Goal: Task Accomplishment & Management: Complete application form

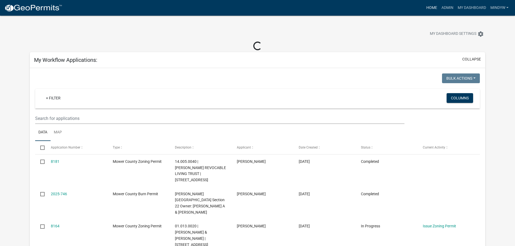
click at [431, 7] on link "Home" at bounding box center [431, 8] width 15 height 10
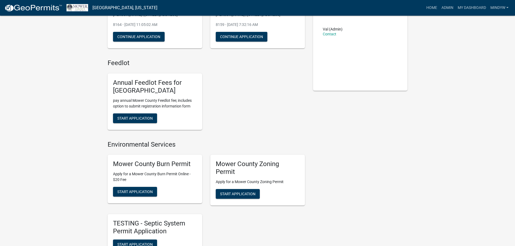
scroll to position [135, 0]
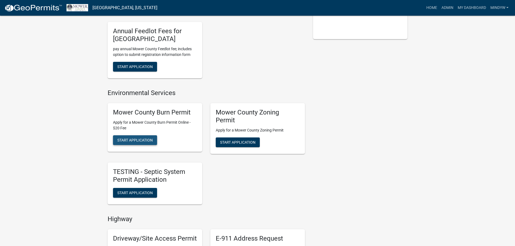
click at [130, 138] on span "Start Application" at bounding box center [134, 140] width 35 height 4
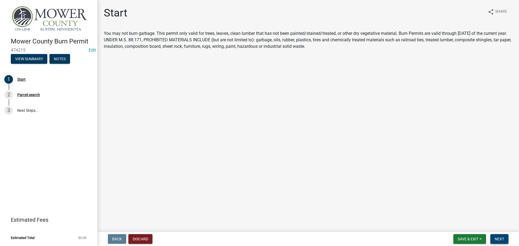
click at [501, 243] on button "Next" at bounding box center [500, 240] width 18 height 10
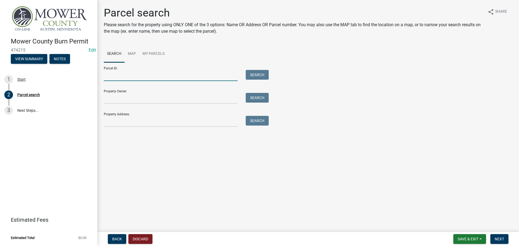
click at [114, 78] on input "Parcel ID:" at bounding box center [171, 75] width 134 height 11
click at [111, 124] on input "Property Address:" at bounding box center [171, 121] width 134 height 11
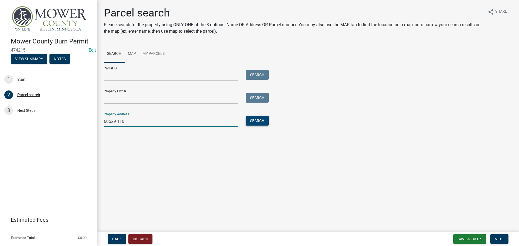
type input "60529 110"
click at [255, 123] on button "Search" at bounding box center [257, 121] width 23 height 10
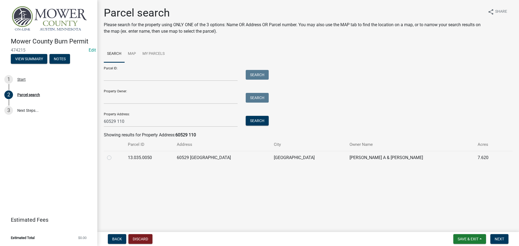
click at [114, 155] on label at bounding box center [114, 155] width 0 height 0
click at [114, 158] on input "radio" at bounding box center [116, 157] width 4 height 4
radio input "true"
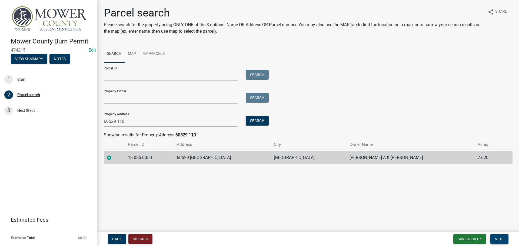
click at [500, 239] on span "Next" at bounding box center [499, 239] width 9 height 4
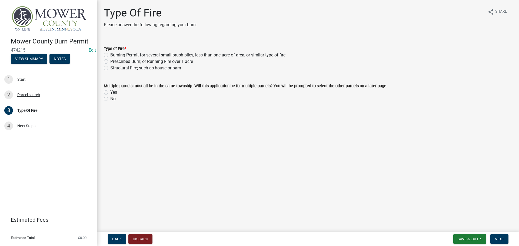
click at [110, 55] on label "Burning Permit for several small brush piles, less than one acre of area, or si…" at bounding box center [197, 55] width 175 height 6
click at [110, 55] on input "Burning Permit for several small brush piles, less than one acre of area, or si…" at bounding box center [112, 54] width 4 height 4
radio input "true"
click at [110, 100] on label "No" at bounding box center [112, 99] width 5 height 6
click at [110, 99] on input "No" at bounding box center [112, 98] width 4 height 4
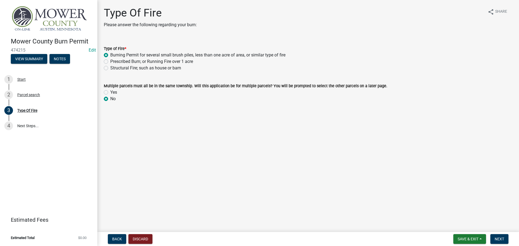
radio input "true"
click at [499, 236] on button "Next" at bounding box center [500, 240] width 18 height 10
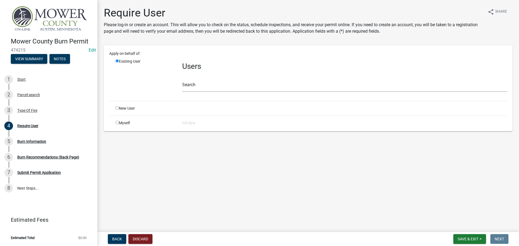
click at [117, 123] on input "radio" at bounding box center [118, 123] width 4 height 4
radio input "true"
radio input "false"
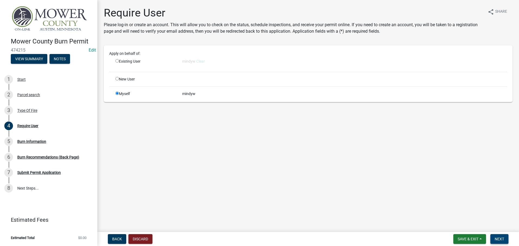
click at [497, 239] on span "Next" at bounding box center [499, 239] width 9 height 4
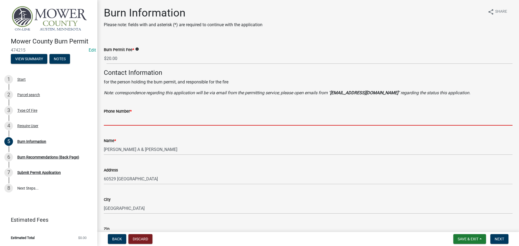
click at [130, 124] on input "Phone Number *" at bounding box center [308, 120] width 409 height 11
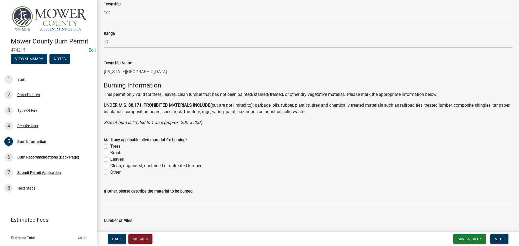
scroll to position [298, 0]
type input "5074384321"
click at [110, 144] on label "Trees" at bounding box center [115, 145] width 10 height 6
click at [110, 144] on input "Trees" at bounding box center [112, 144] width 4 height 4
checkbox input "true"
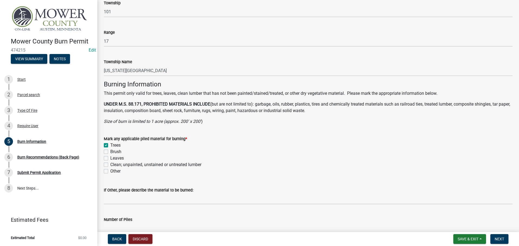
checkbox input "false"
click at [110, 152] on label "Brush" at bounding box center [115, 152] width 11 height 6
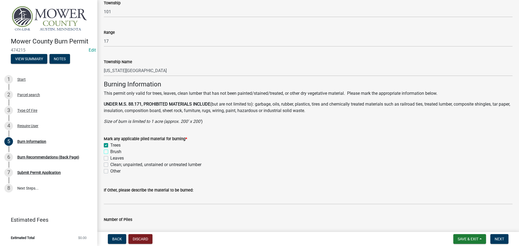
click at [110, 152] on input "Brush" at bounding box center [112, 151] width 4 height 4
checkbox input "true"
checkbox input "false"
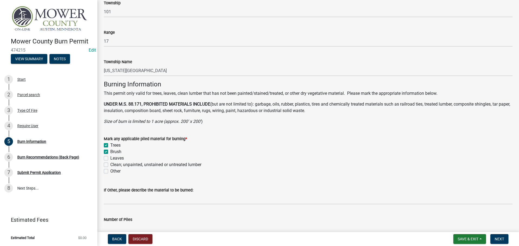
checkbox input "false"
click at [110, 157] on label "Leaves" at bounding box center [117, 158] width 14 height 6
click at [110, 157] on input "Leaves" at bounding box center [112, 157] width 4 height 4
checkbox input "true"
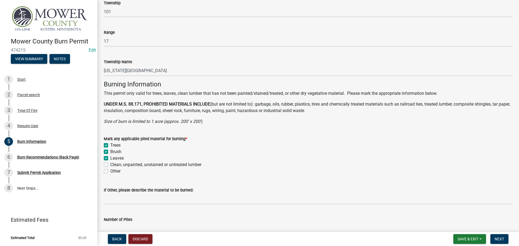
checkbox input "true"
checkbox input "false"
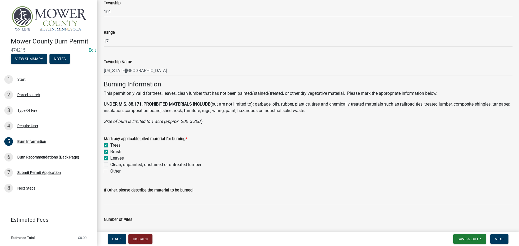
click at [110, 164] on label "Clean; unpainted, unstained or untreated lumber" at bounding box center [155, 165] width 91 height 6
click at [110, 164] on input "Clean; unpainted, unstained or untreated lumber" at bounding box center [112, 164] width 4 height 4
checkbox input "true"
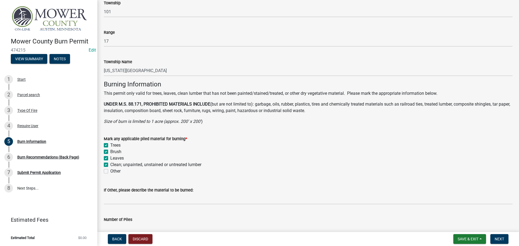
checkbox input "true"
checkbox input "false"
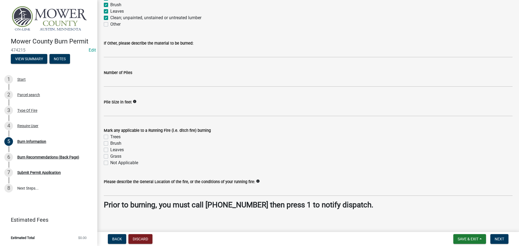
scroll to position [450, 0]
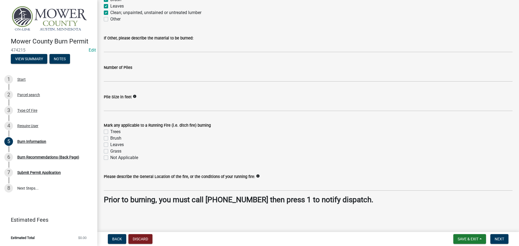
click at [110, 158] on label "Not Applicable" at bounding box center [124, 158] width 28 height 6
click at [110, 158] on input "Not Applicable" at bounding box center [112, 157] width 4 height 4
checkbox input "true"
checkbox input "false"
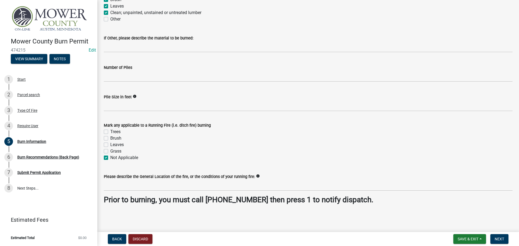
checkbox input "false"
checkbox input "true"
click at [498, 239] on span "Next" at bounding box center [499, 239] width 9 height 4
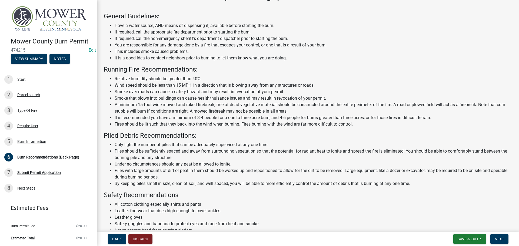
scroll to position [47, 0]
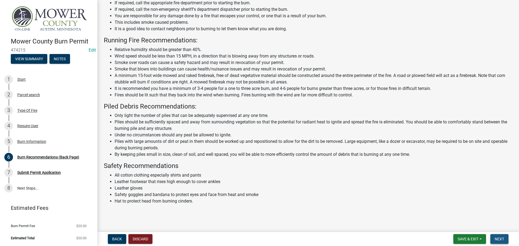
click at [499, 240] on span "Next" at bounding box center [499, 239] width 9 height 4
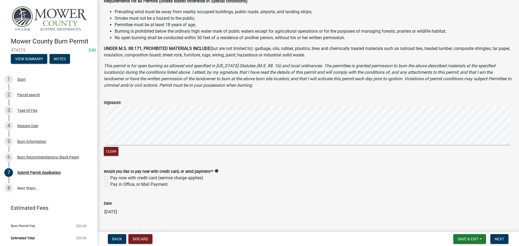
scroll to position [135, 0]
click at [110, 183] on label "Pay in Office, or Mail Payment" at bounding box center [138, 184] width 57 height 6
click at [110, 183] on input "Pay in Office, or Mail Payment" at bounding box center [112, 183] width 4 height 4
radio input "true"
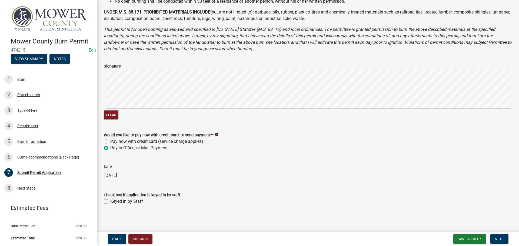
scroll to position [172, 0]
click at [110, 199] on label "Keyed in by Staff" at bounding box center [126, 201] width 33 height 6
click at [110, 199] on input "Keyed in by Staff" at bounding box center [112, 200] width 4 height 4
checkbox input "true"
click at [501, 239] on span "Next" at bounding box center [499, 239] width 9 height 4
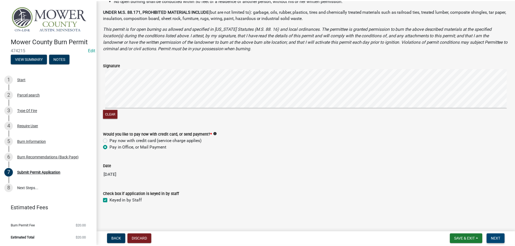
scroll to position [0, 0]
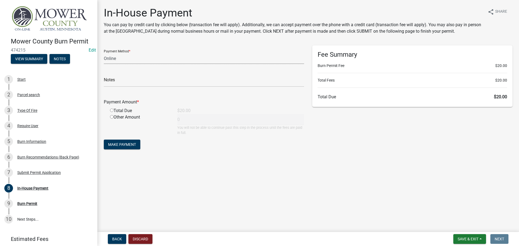
click at [116, 63] on select "Credit Card POS Check Cash Online" at bounding box center [204, 58] width 200 height 11
select select "1: 0"
click at [104, 53] on select "Credit Card POS Check Cash Online" at bounding box center [204, 58] width 200 height 11
click at [117, 81] on input "text" at bounding box center [204, 81] width 200 height 11
click at [112, 112] on input "radio" at bounding box center [112, 111] width 4 height 4
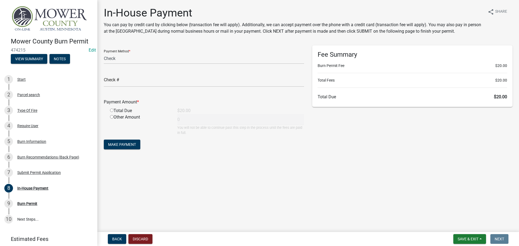
radio input "true"
type input "20"
click at [116, 81] on input "text" at bounding box center [204, 81] width 200 height 11
type input "14581"
click at [126, 146] on span "Make Payment" at bounding box center [122, 145] width 28 height 4
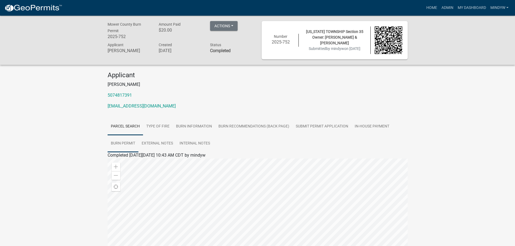
click at [125, 145] on link "Burn Permit" at bounding box center [123, 143] width 31 height 17
click at [122, 160] on link "Burn Permit" at bounding box center [119, 161] width 22 height 5
click at [427, 7] on link "Home" at bounding box center [431, 8] width 15 height 10
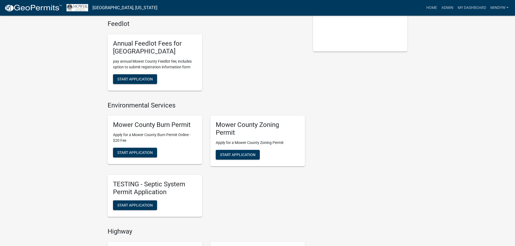
scroll to position [135, 0]
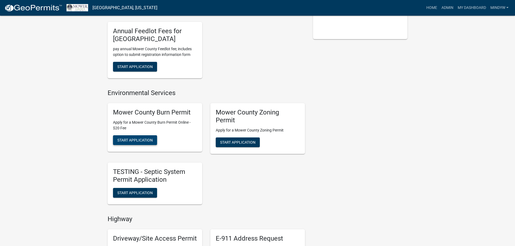
click at [137, 142] on span "Start Application" at bounding box center [134, 140] width 35 height 4
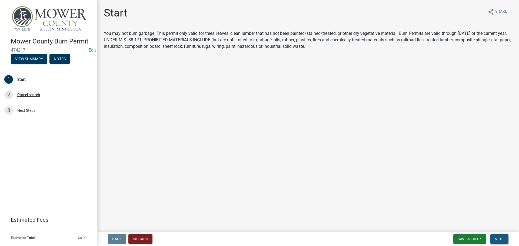
click at [501, 239] on span "Next" at bounding box center [499, 239] width 9 height 4
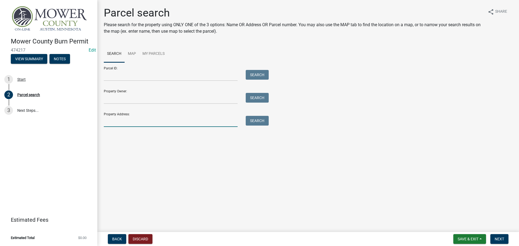
click at [121, 119] on input "Property Address:" at bounding box center [171, 121] width 134 height 11
type input "13330 640"
click at [258, 122] on button "Search" at bounding box center [257, 121] width 23 height 10
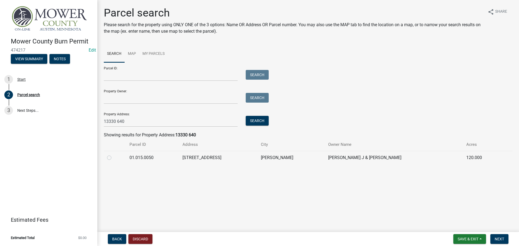
drag, startPoint x: 108, startPoint y: 158, endPoint x: 124, endPoint y: 160, distance: 16.6
click at [114, 155] on label at bounding box center [114, 155] width 0 height 0
click at [114, 158] on input "radio" at bounding box center [116, 157] width 4 height 4
radio input "true"
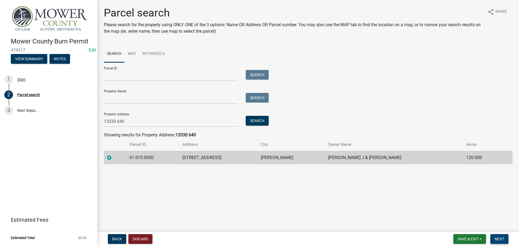
click at [504, 242] on span "Next" at bounding box center [499, 239] width 9 height 4
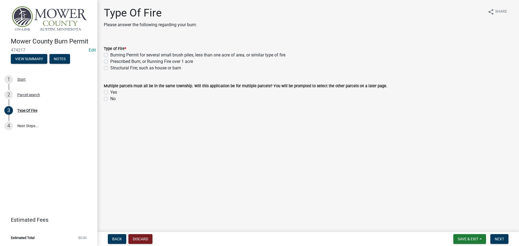
click at [110, 55] on label "Burning Permit for several small brush piles, less than one acre of area, or si…" at bounding box center [197, 55] width 175 height 6
click at [110, 55] on input "Burning Permit for several small brush piles, less than one acre of area, or si…" at bounding box center [112, 54] width 4 height 4
radio input "true"
click at [110, 99] on label "No" at bounding box center [112, 99] width 5 height 6
click at [110, 99] on input "No" at bounding box center [112, 98] width 4 height 4
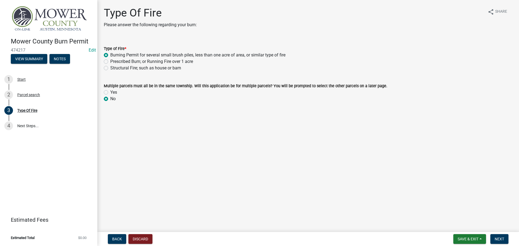
radio input "true"
click at [502, 239] on span "Next" at bounding box center [499, 239] width 9 height 4
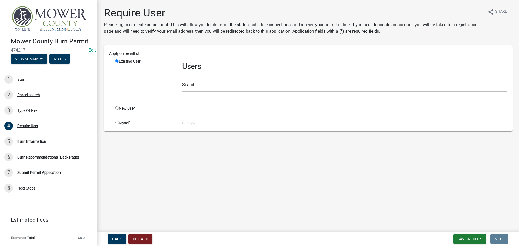
click at [116, 123] on input "radio" at bounding box center [118, 123] width 4 height 4
radio input "true"
radio input "false"
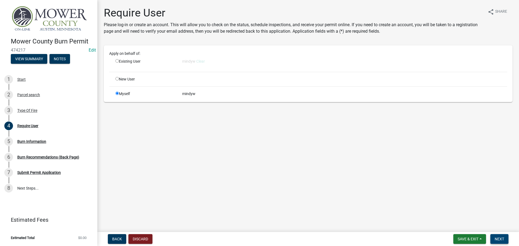
click at [503, 239] on span "Next" at bounding box center [499, 239] width 9 height 4
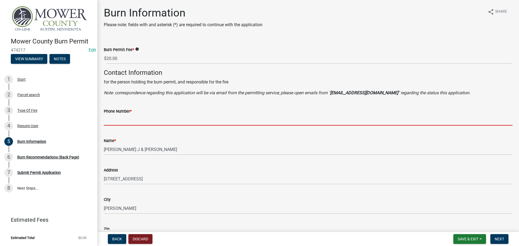
click at [124, 120] on input "Phone Number *" at bounding box center [308, 120] width 409 height 11
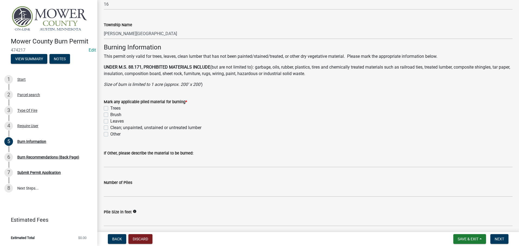
scroll to position [352, 0]
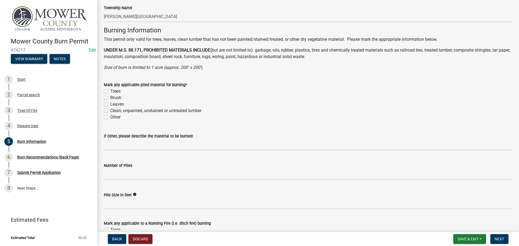
type input "5074384321"
click at [110, 90] on label "Trees" at bounding box center [115, 91] width 10 height 6
click at [110, 90] on input "Trees" at bounding box center [112, 90] width 4 height 4
checkbox input "true"
checkbox input "false"
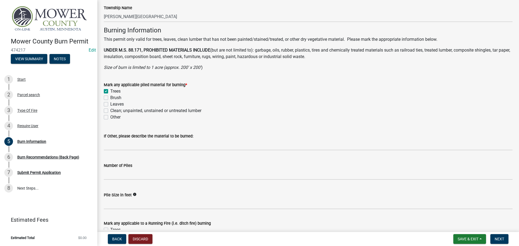
checkbox input "false"
click at [110, 99] on label "Brush" at bounding box center [115, 98] width 11 height 6
click at [110, 98] on input "Brush" at bounding box center [112, 97] width 4 height 4
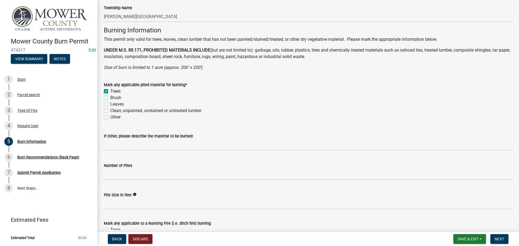
checkbox input "true"
checkbox input "false"
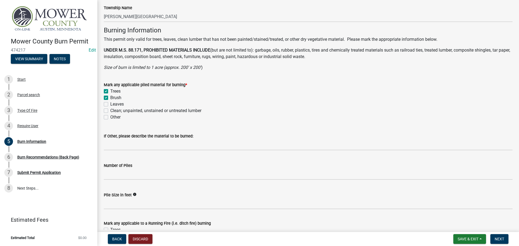
checkbox input "false"
click at [110, 103] on label "Leaves" at bounding box center [117, 104] width 14 height 6
click at [110, 103] on input "Leaves" at bounding box center [112, 103] width 4 height 4
checkbox input "true"
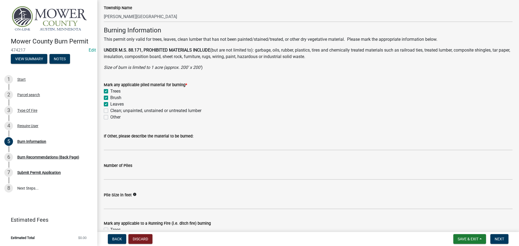
checkbox input "true"
checkbox input "false"
click at [110, 111] on label "Clean; unpainted, unstained or untreated lumber" at bounding box center [155, 111] width 91 height 6
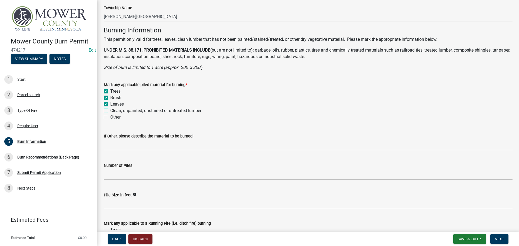
click at [110, 111] on input "Clean; unpainted, unstained or untreated lumber" at bounding box center [112, 110] width 4 height 4
checkbox input "true"
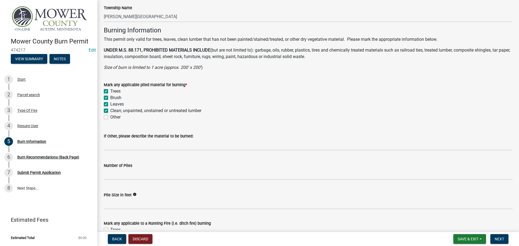
checkbox input "true"
checkbox input "false"
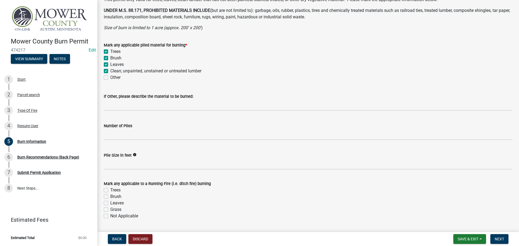
scroll to position [450, 0]
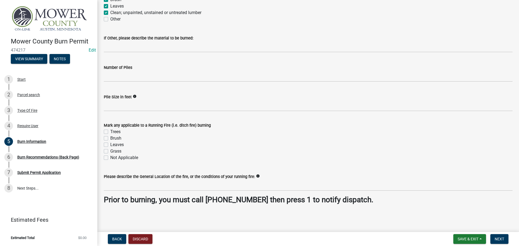
click at [110, 159] on label "Not Applicable" at bounding box center [124, 158] width 28 height 6
click at [110, 158] on input "Not Applicable" at bounding box center [112, 157] width 4 height 4
checkbox input "true"
checkbox input "false"
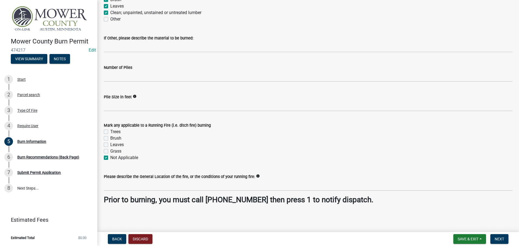
checkbox input "false"
checkbox input "true"
click at [500, 238] on span "Next" at bounding box center [499, 239] width 9 height 4
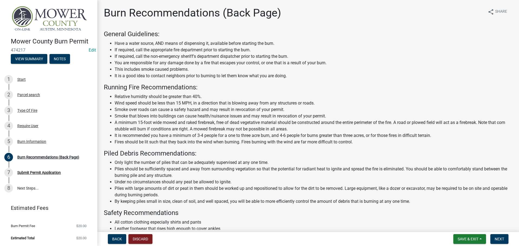
scroll to position [47, 0]
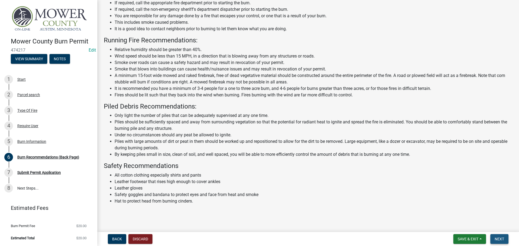
click at [502, 240] on span "Next" at bounding box center [499, 239] width 9 height 4
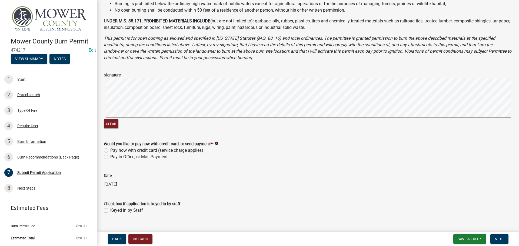
scroll to position [172, 0]
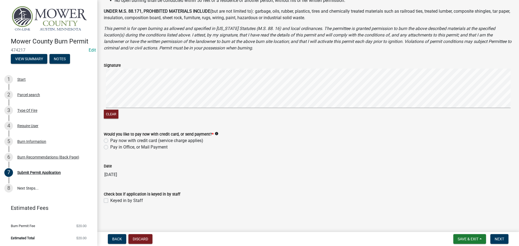
click at [110, 147] on label "Pay in Office, or Mail Payment" at bounding box center [138, 147] width 57 height 6
click at [110, 147] on input "Pay in Office, or Mail Payment" at bounding box center [112, 146] width 4 height 4
radio input "true"
click at [110, 201] on label "Keyed in by Staff" at bounding box center [126, 201] width 33 height 6
click at [110, 201] on input "Keyed in by Staff" at bounding box center [112, 200] width 4 height 4
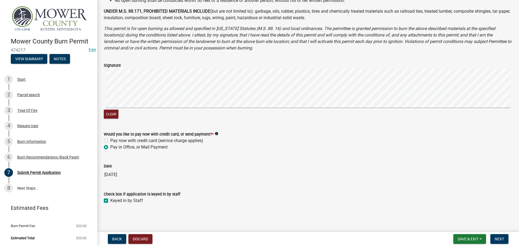
checkbox input "true"
click at [500, 240] on span "Next" at bounding box center [499, 239] width 9 height 4
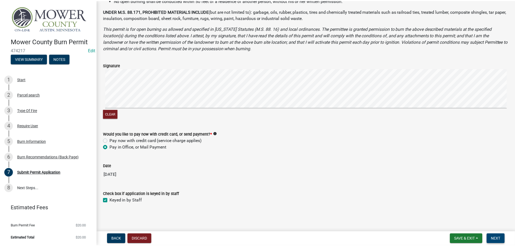
scroll to position [0, 0]
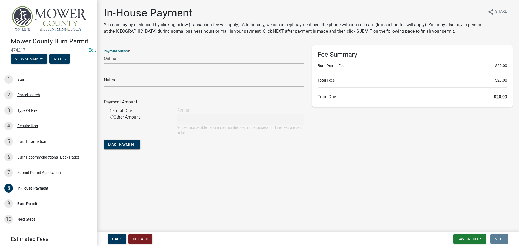
click at [113, 59] on select "Credit Card POS Check Cash Online" at bounding box center [204, 58] width 200 height 11
select select "1: 0"
click at [104, 53] on select "Credit Card POS Check Cash Online" at bounding box center [204, 58] width 200 height 11
click at [117, 85] on input "text" at bounding box center [204, 81] width 200 height 11
type input "14581"
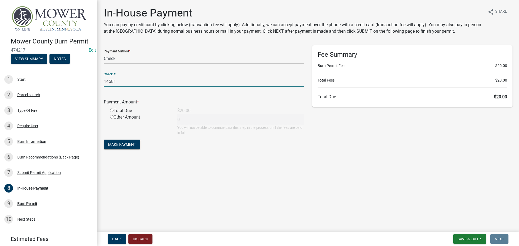
click at [113, 109] on input "radio" at bounding box center [112, 111] width 4 height 4
radio input "true"
type input "20"
drag, startPoint x: 127, startPoint y: 143, endPoint x: 182, endPoint y: 157, distance: 57.0
click at [127, 143] on span "Make Payment" at bounding box center [122, 145] width 28 height 4
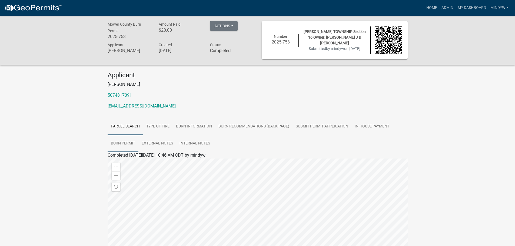
click at [123, 143] on link "Burn Permit" at bounding box center [123, 143] width 31 height 17
click at [120, 163] on link "Burn Permit" at bounding box center [119, 161] width 22 height 5
